Goal: Navigation & Orientation: Find specific page/section

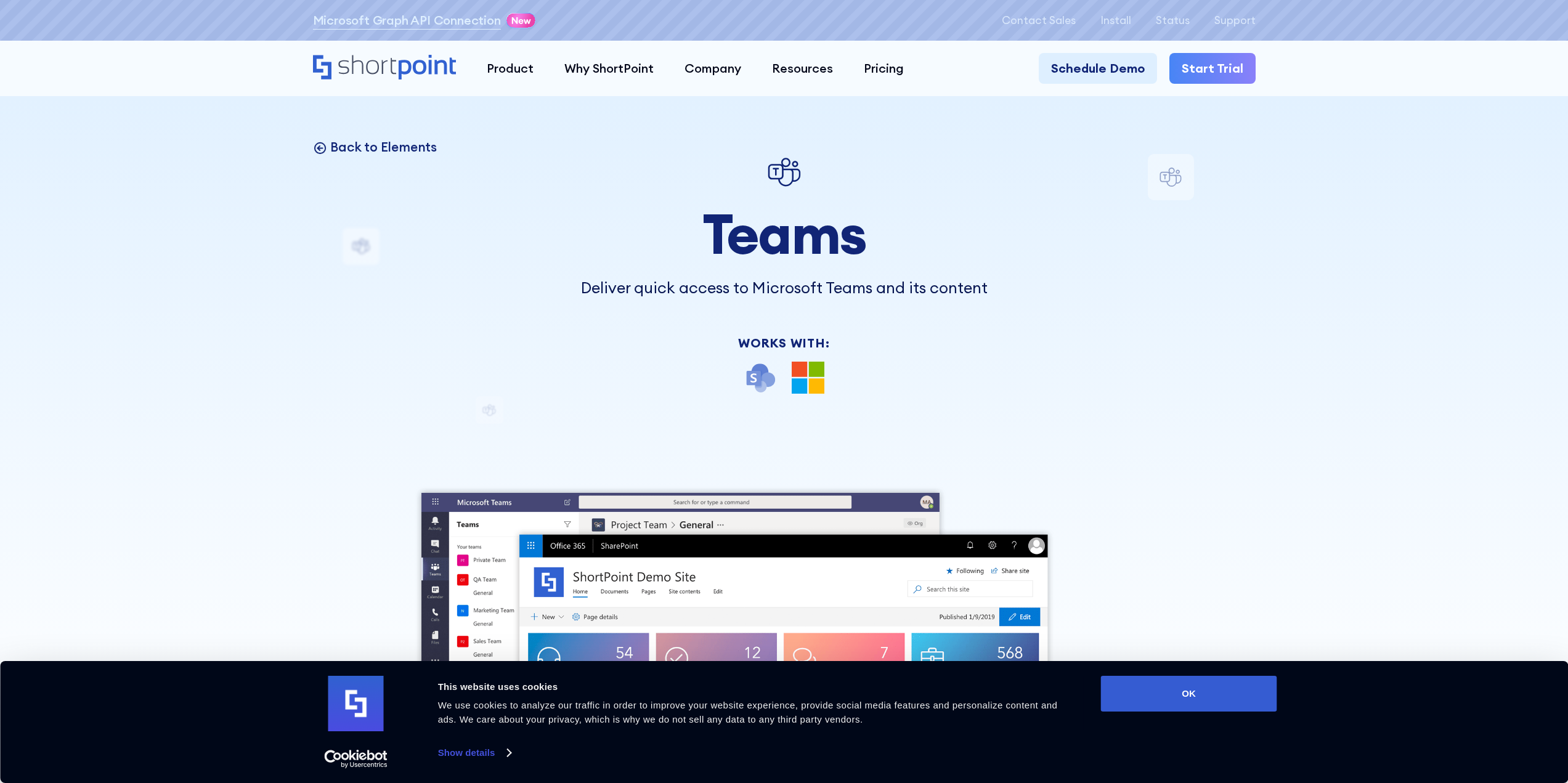
click at [368, 153] on p "Back to Elements" at bounding box center [383, 146] width 106 height 16
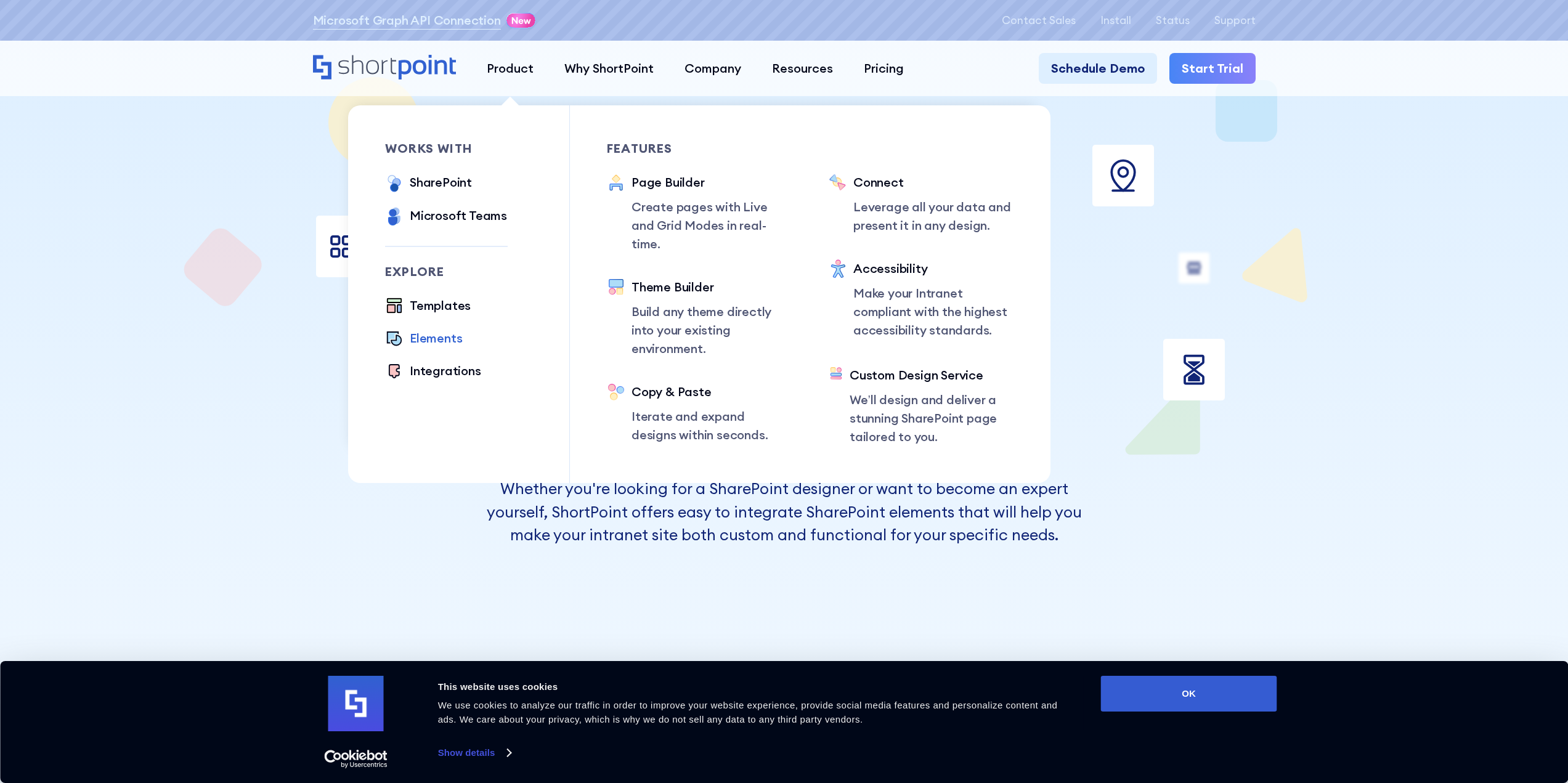
click at [430, 341] on div "Elements" at bounding box center [436, 339] width 52 height 19
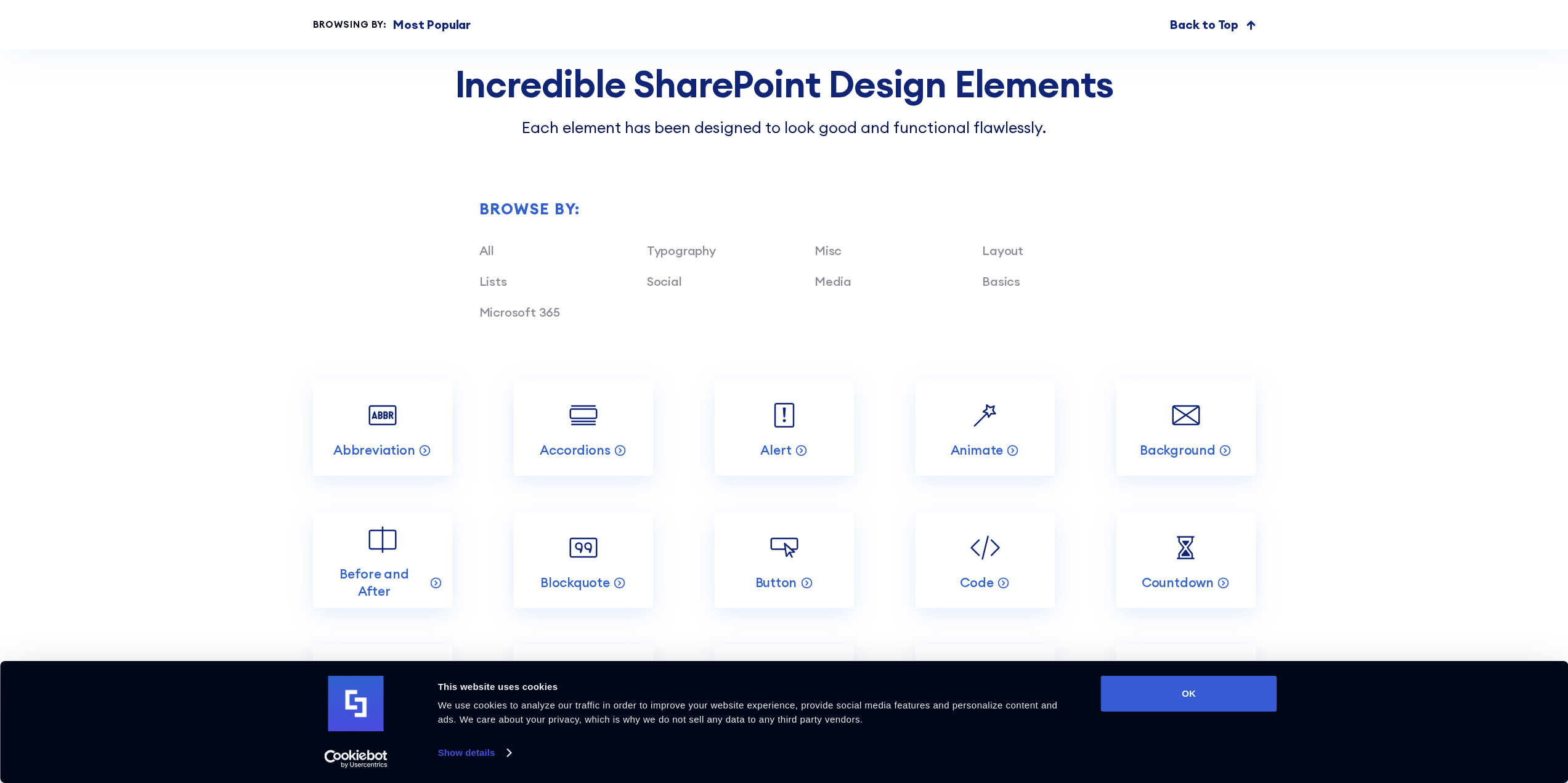
scroll to position [1356, 0]
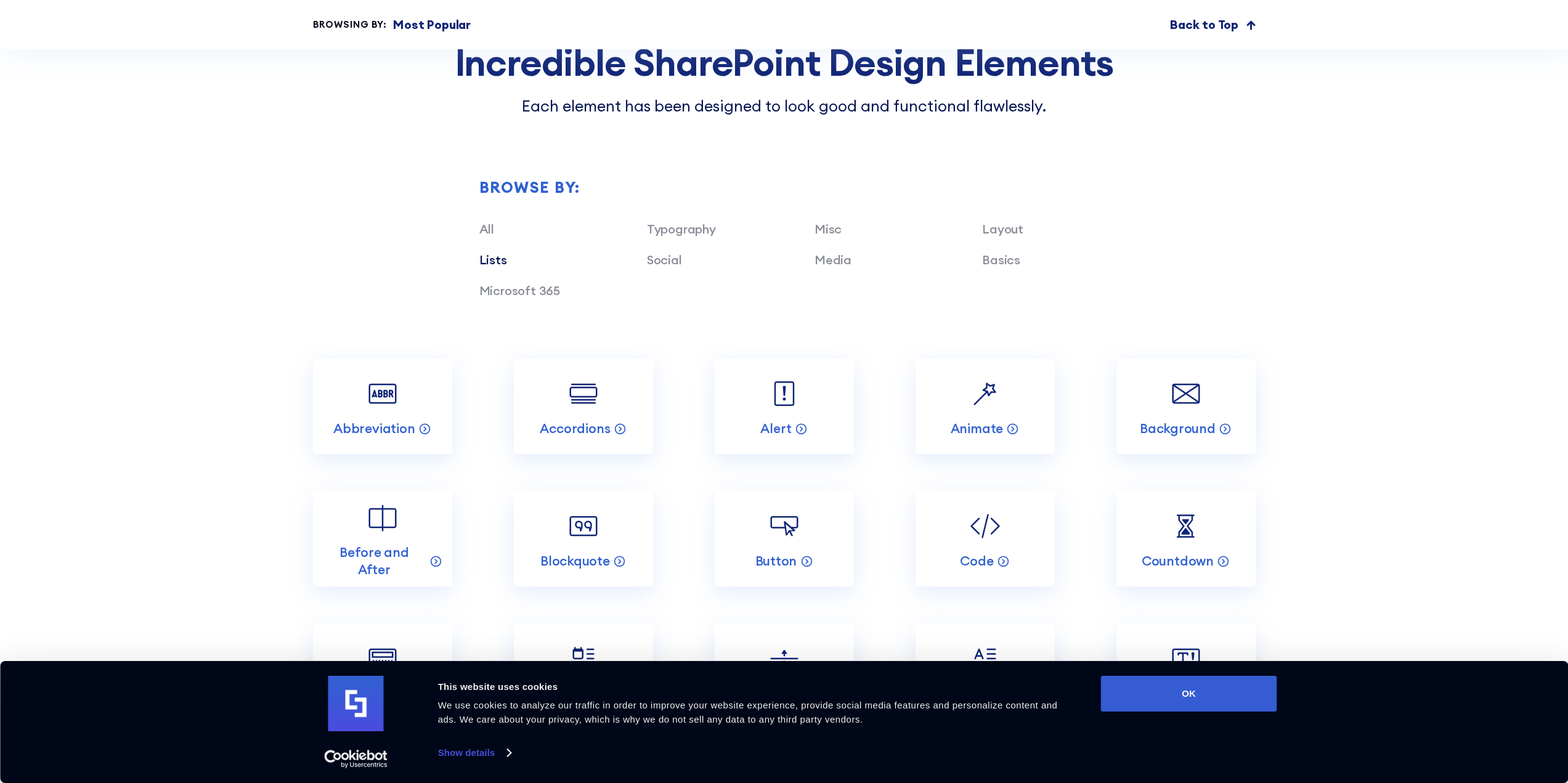
click at [495, 260] on link "Lists" at bounding box center [493, 260] width 27 height 16
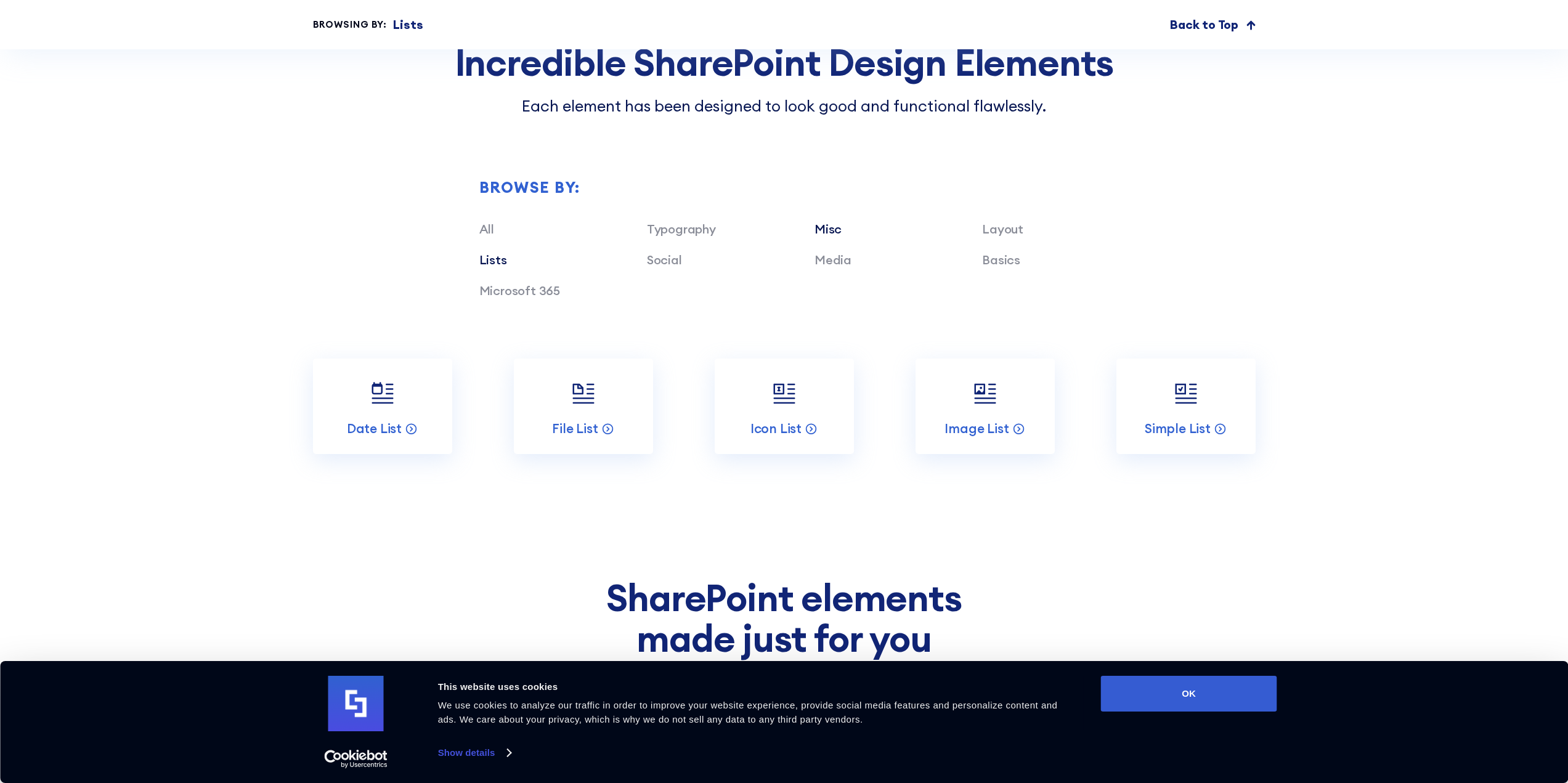
click at [839, 228] on link "Misc" at bounding box center [827, 229] width 27 height 16
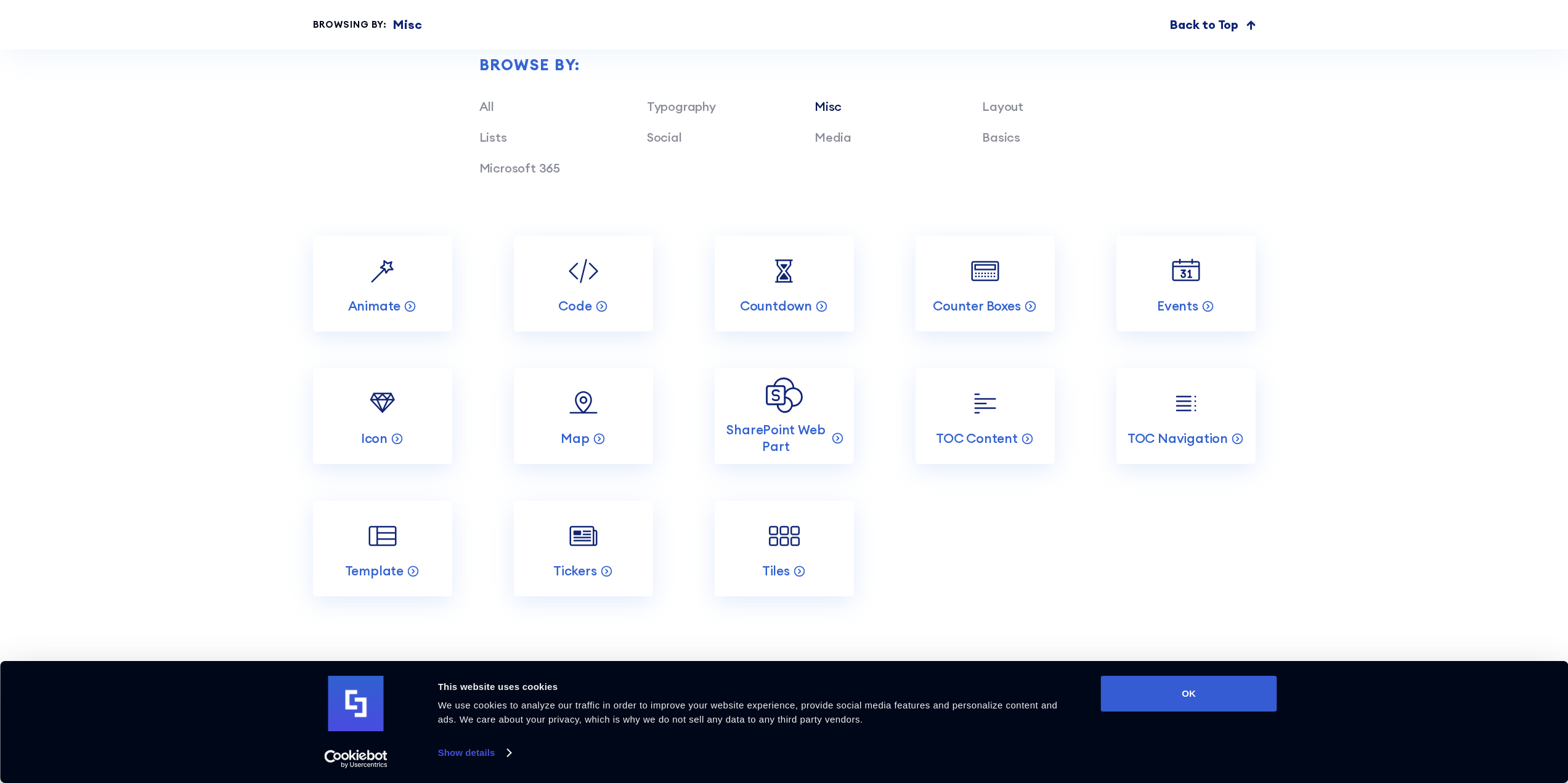
scroll to position [1478, 0]
click at [789, 430] on p "SharePoint Web Part" at bounding box center [776, 437] width 103 height 34
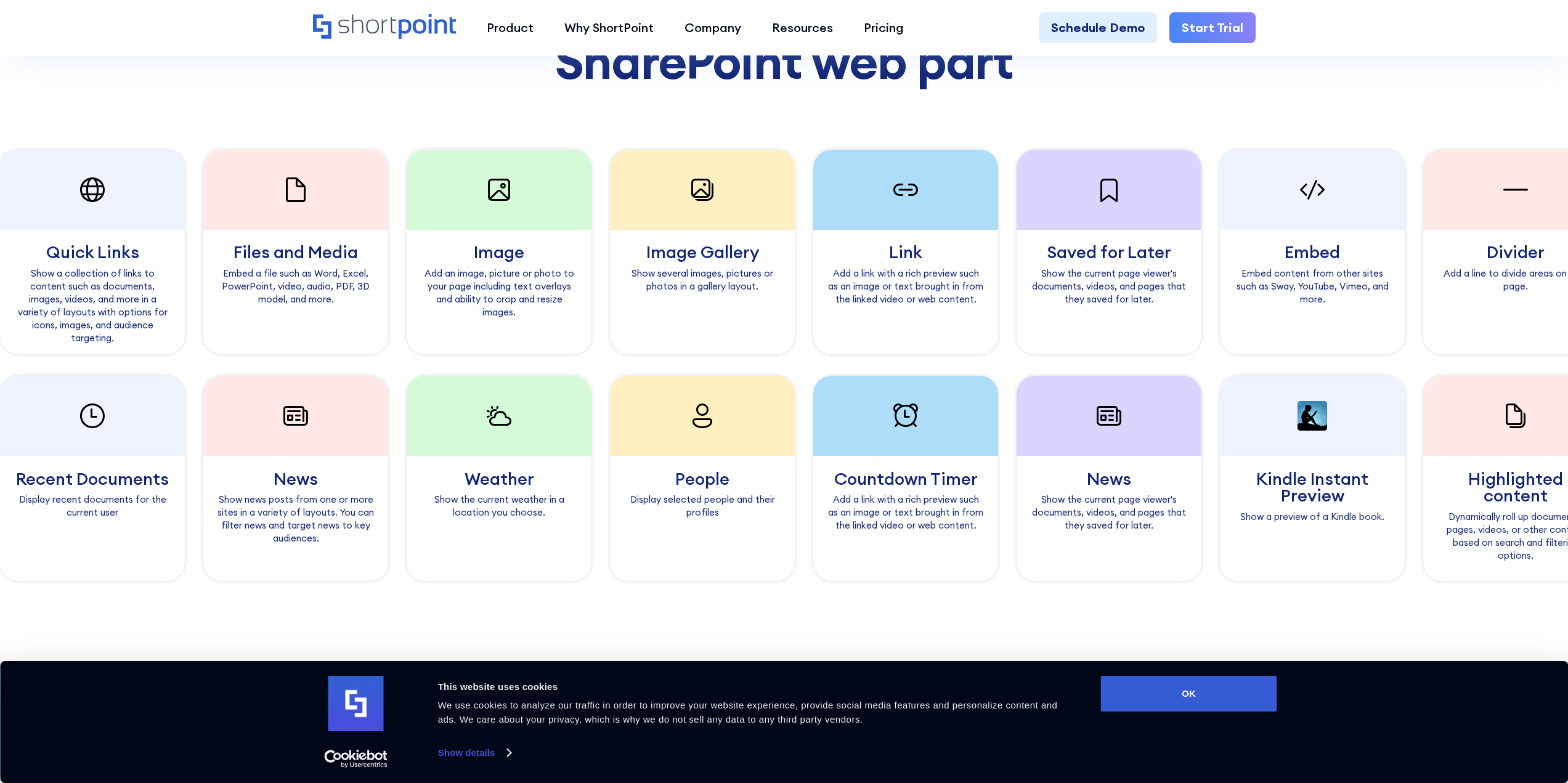
scroll to position [1294, 0]
